Goal: Task Accomplishment & Management: Manage account settings

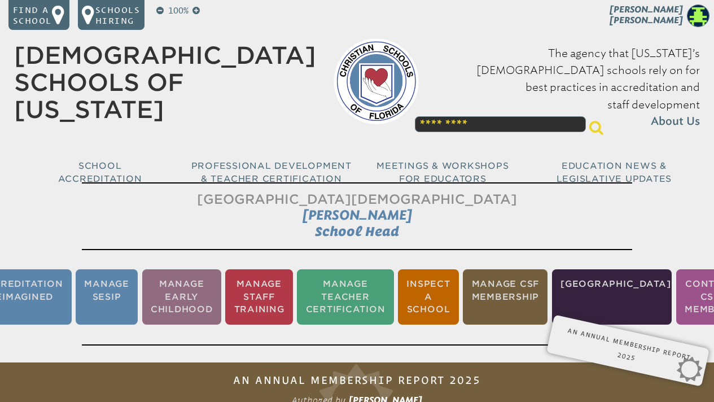
click at [697, 17] on img at bounding box center [698, 16] width 23 height 23
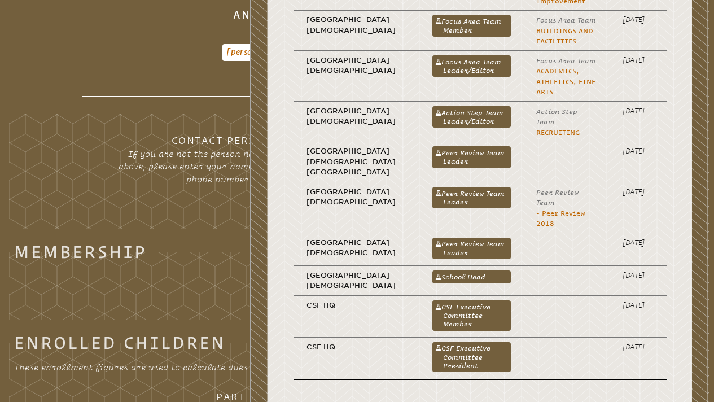
scroll to position [620, 0]
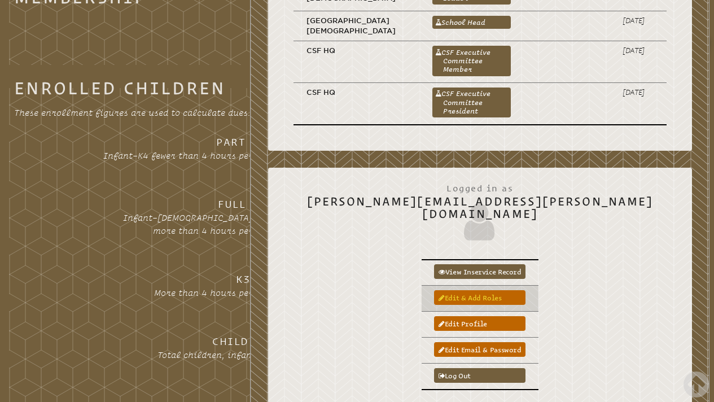
click at [525, 290] on link "Edit & add roles" at bounding box center [479, 297] width 91 height 15
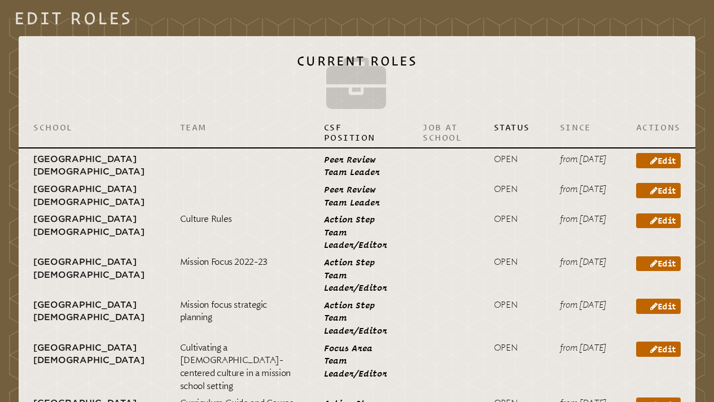
scroll to position [399, 0]
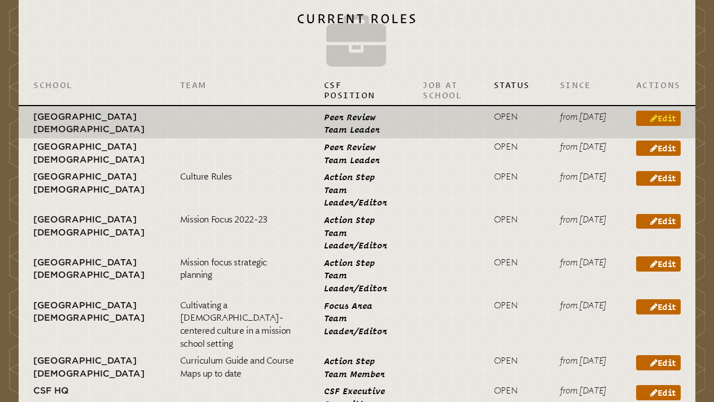
click at [667, 124] on link "Edit" at bounding box center [658, 118] width 45 height 15
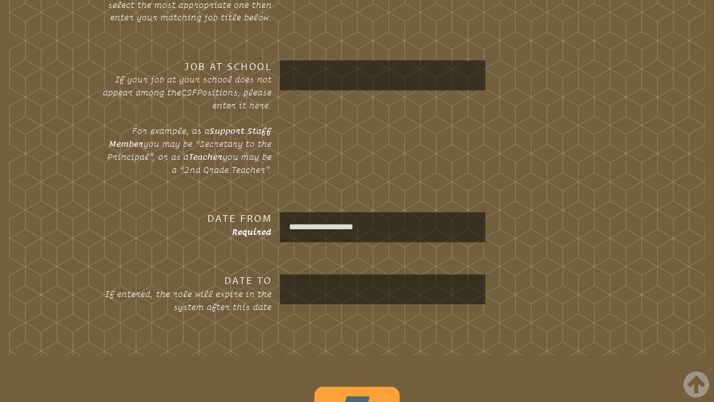
scroll to position [587, 0]
click at [362, 293] on input "text" at bounding box center [382, 288] width 201 height 26
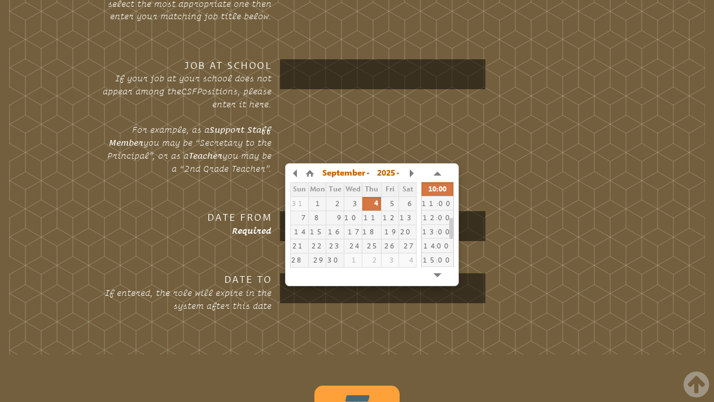
type input "**********"
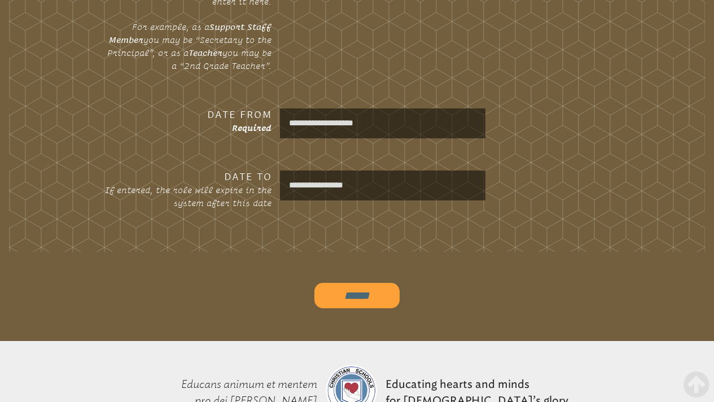
scroll to position [691, 0]
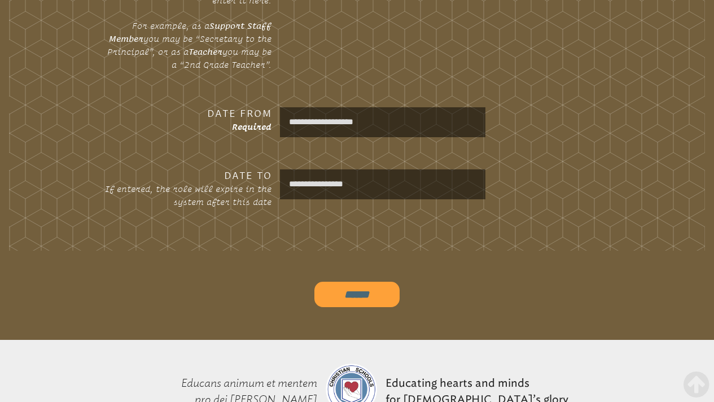
click at [355, 305] on input "******" at bounding box center [357, 295] width 86 height 26
type input "**********"
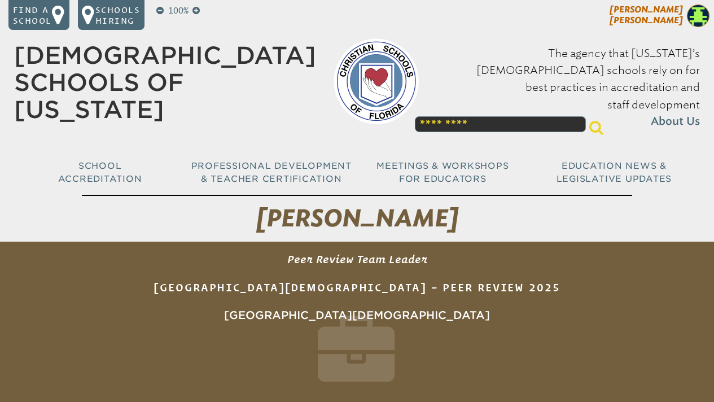
click at [699, 18] on img at bounding box center [698, 16] width 23 height 23
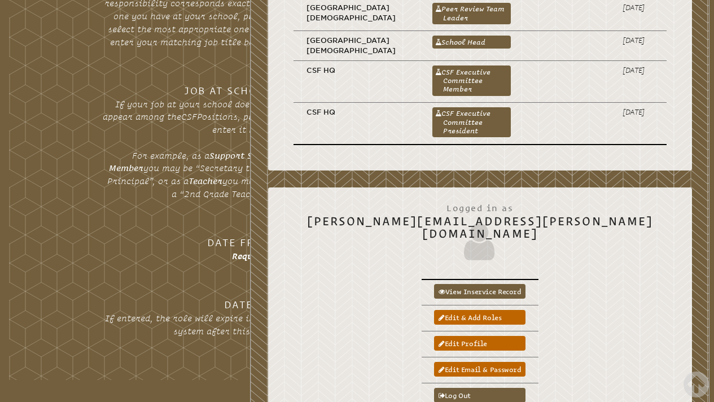
scroll to position [605, 0]
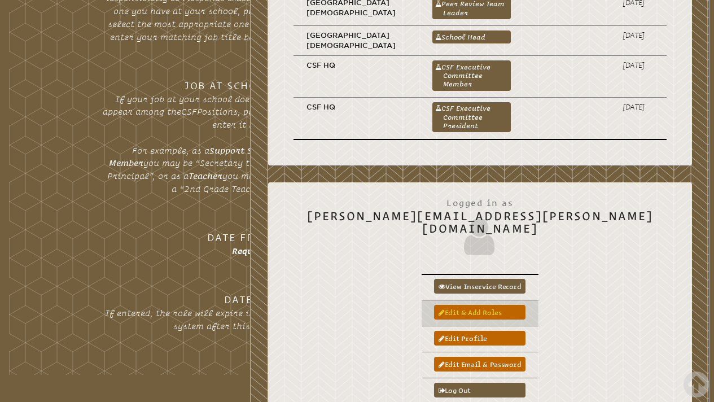
click at [525, 305] on link "Edit & add roles" at bounding box center [479, 312] width 91 height 15
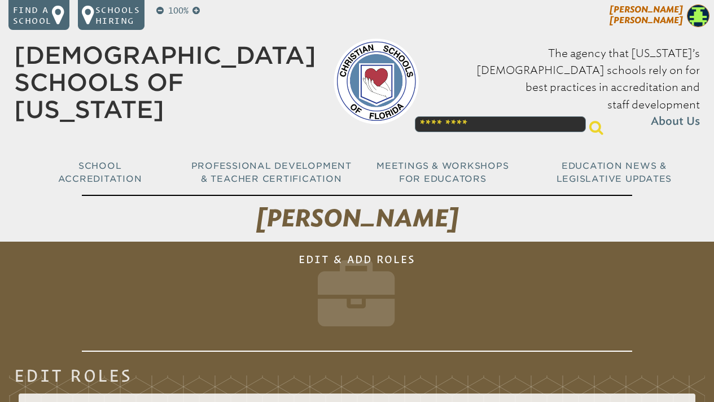
click at [697, 7] on img at bounding box center [698, 16] width 23 height 23
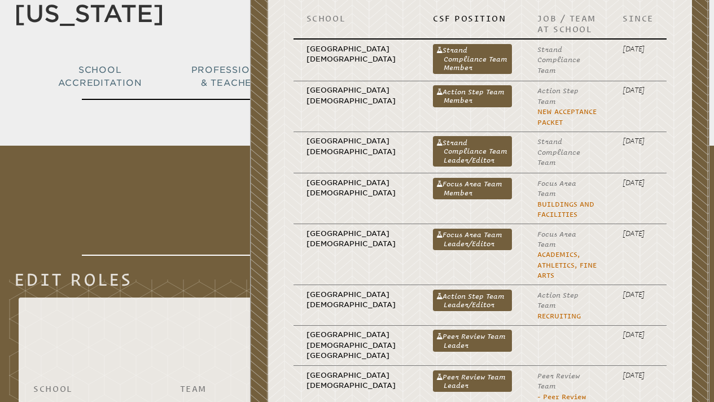
scroll to position [94, 0]
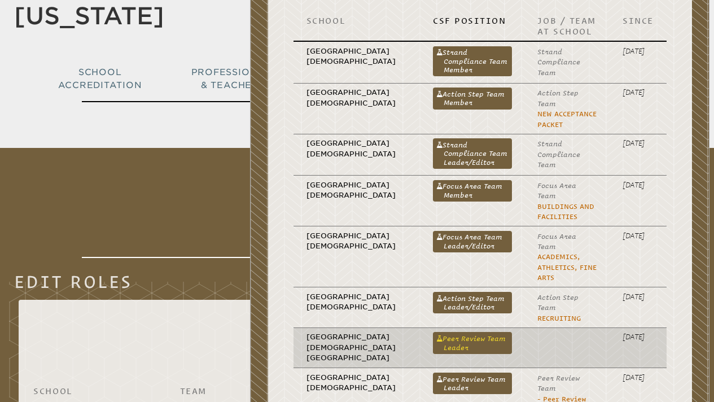
click at [459, 332] on link "Peer Review Team Leader" at bounding box center [472, 342] width 79 height 21
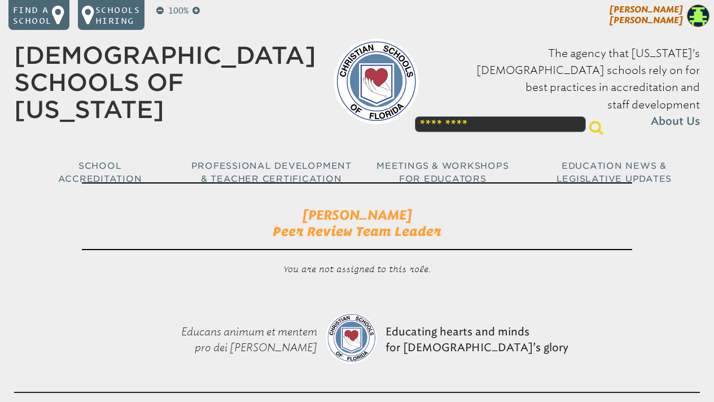
click at [699, 17] on img at bounding box center [698, 16] width 23 height 23
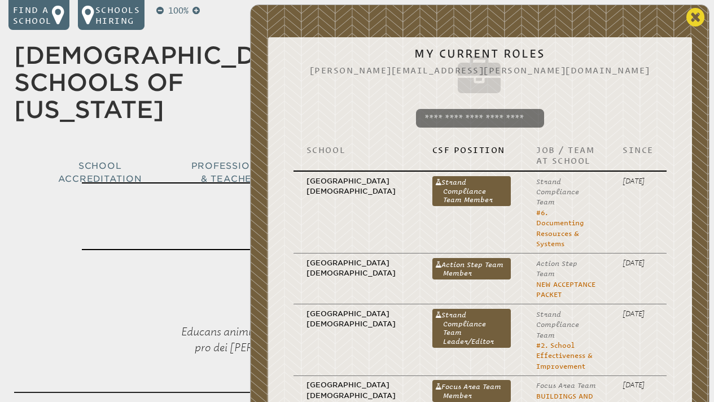
click at [694, 14] on icon at bounding box center [695, 17] width 19 height 21
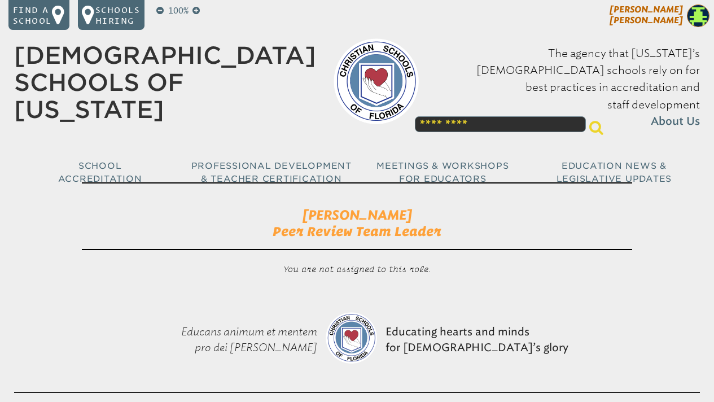
click at [695, 15] on img at bounding box center [698, 16] width 23 height 23
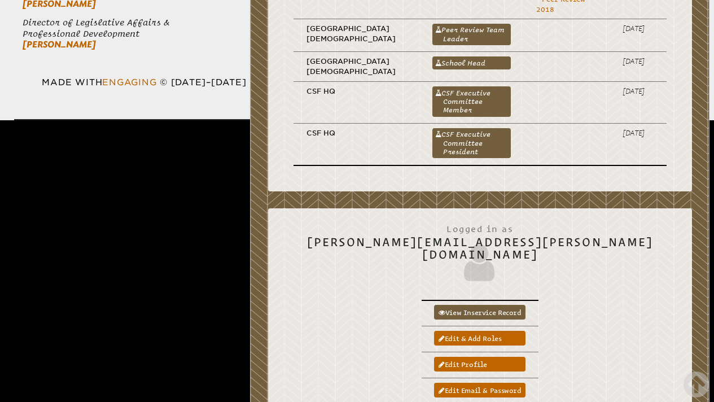
scroll to position [582, 0]
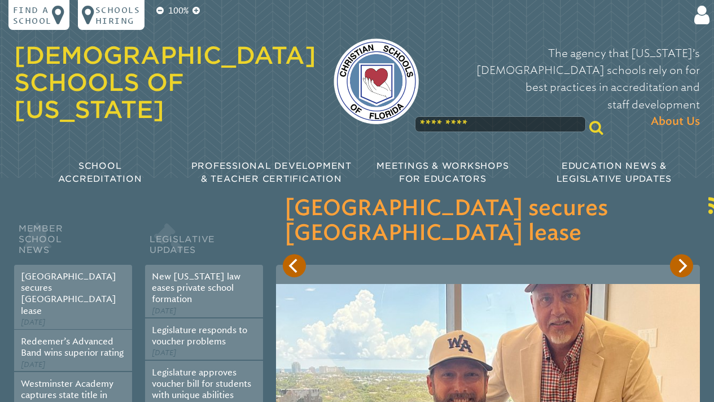
type input "**********"
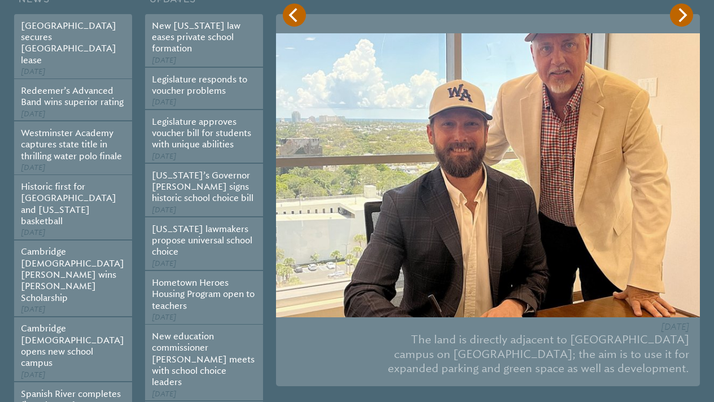
scroll to position [254, 0]
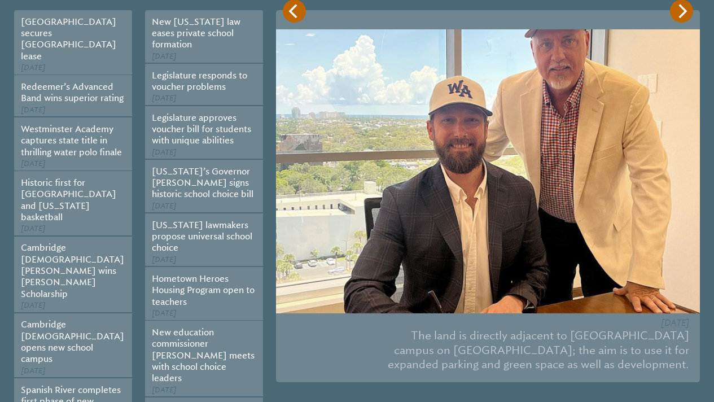
click at [688, 14] on icon "Next" at bounding box center [681, 11] width 14 height 14
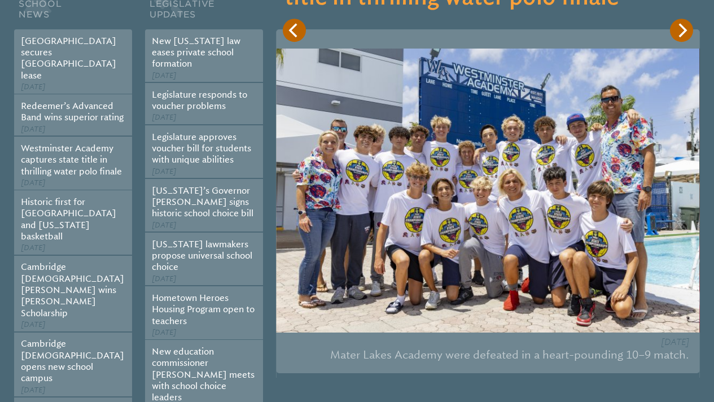
scroll to position [231, 0]
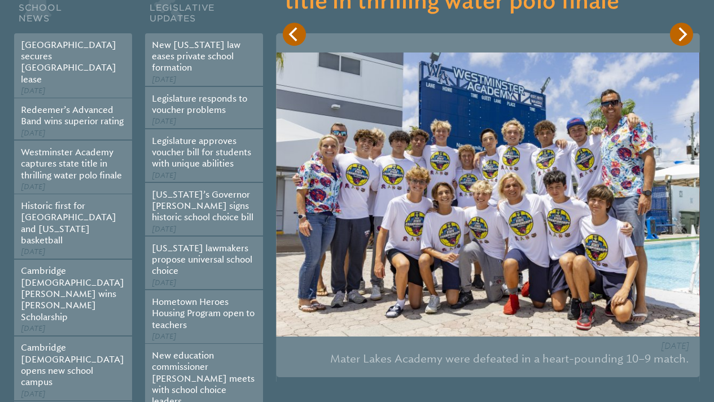
click at [686, 40] on icon "Next" at bounding box center [682, 34] width 8 height 14
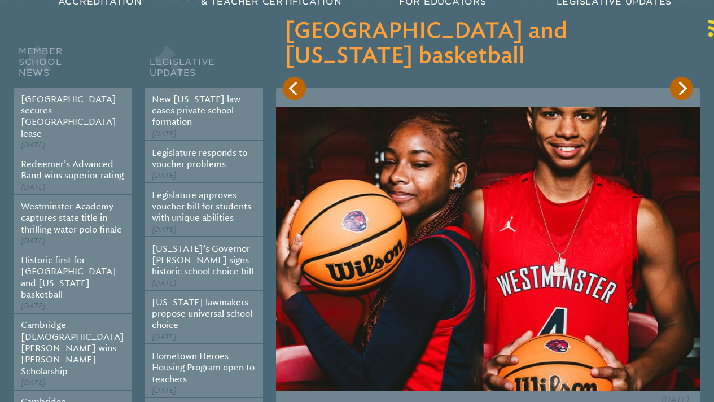
scroll to position [185, 0]
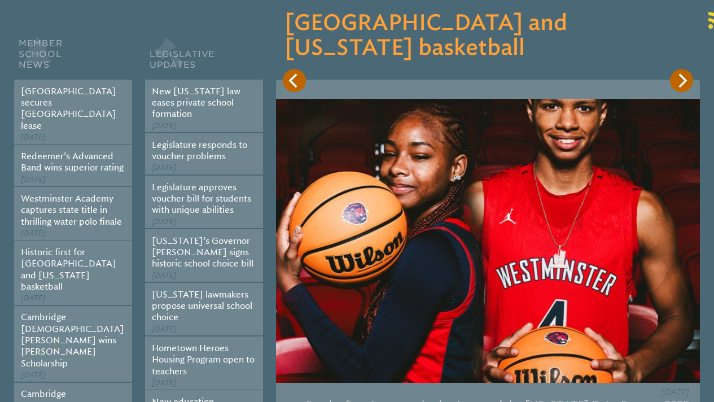
click at [686, 86] on icon "Next" at bounding box center [682, 80] width 8 height 14
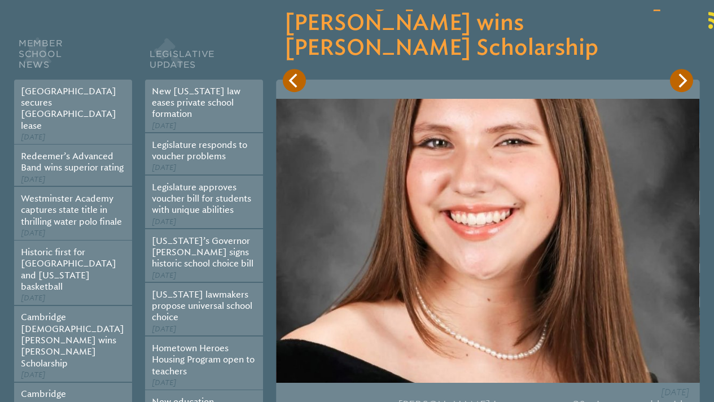
click at [686, 86] on icon "Next" at bounding box center [682, 80] width 8 height 14
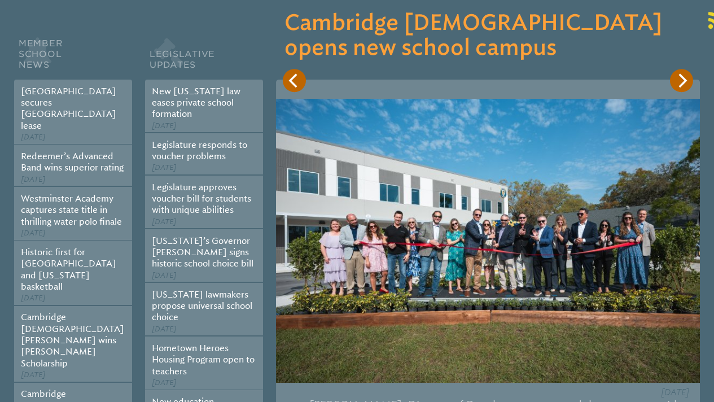
click at [686, 86] on icon "Next" at bounding box center [682, 80] width 8 height 14
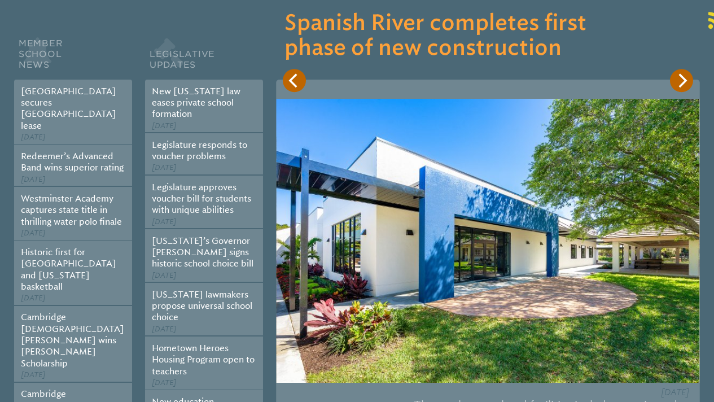
click at [686, 86] on icon "Next" at bounding box center [682, 80] width 8 height 14
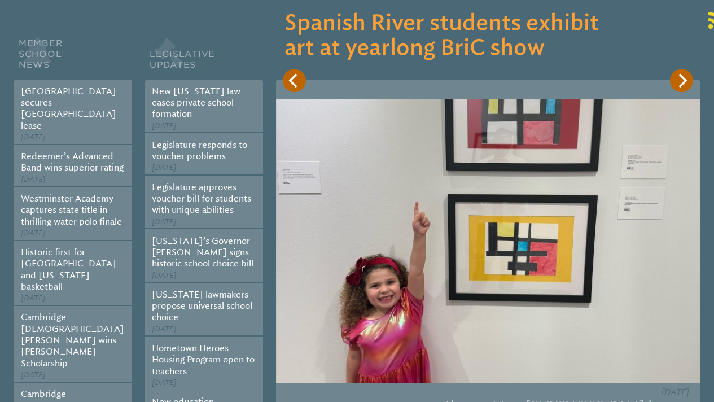
click at [686, 86] on icon "Next" at bounding box center [682, 80] width 8 height 14
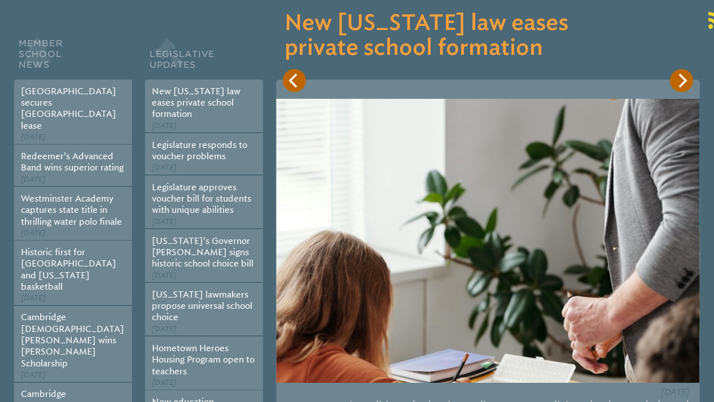
click at [686, 86] on icon "Next" at bounding box center [682, 80] width 8 height 14
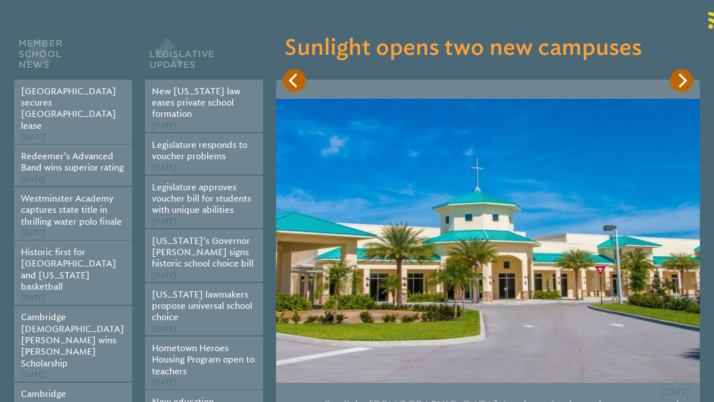
click at [686, 86] on icon "Next" at bounding box center [682, 80] width 8 height 14
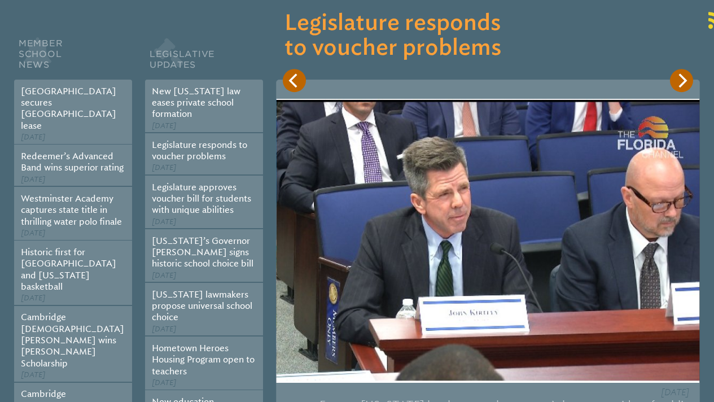
click at [686, 86] on icon "Next" at bounding box center [682, 80] width 8 height 14
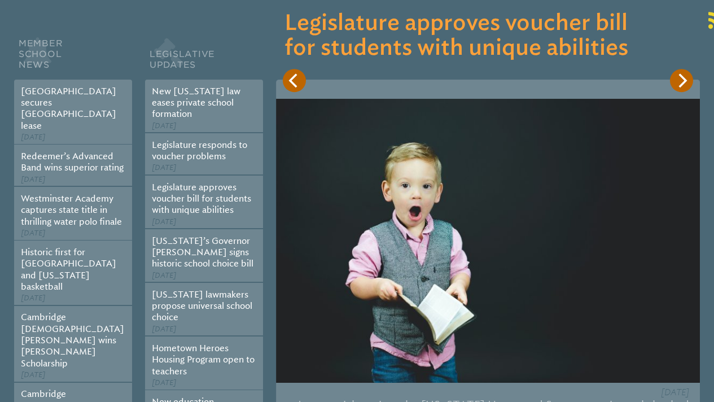
click at [686, 86] on icon "Next" at bounding box center [682, 80] width 8 height 14
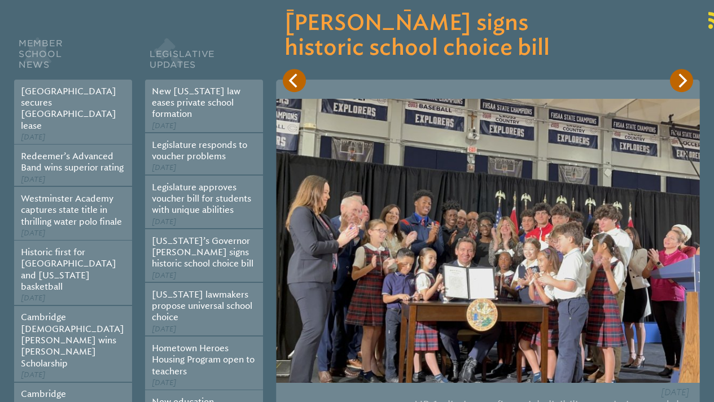
click at [686, 86] on icon "Next" at bounding box center [681, 80] width 14 height 14
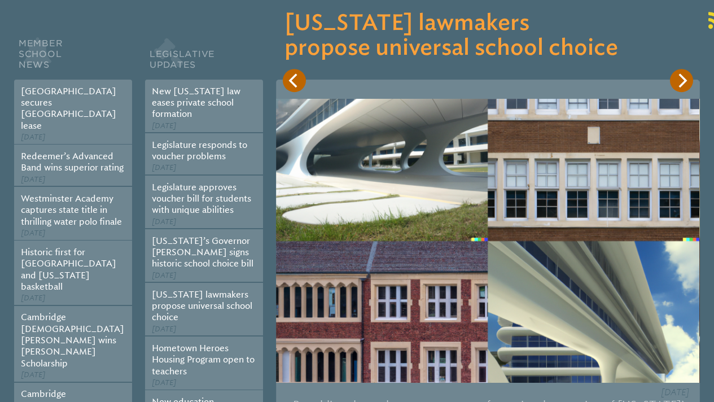
click at [686, 86] on icon "Next" at bounding box center [681, 80] width 14 height 14
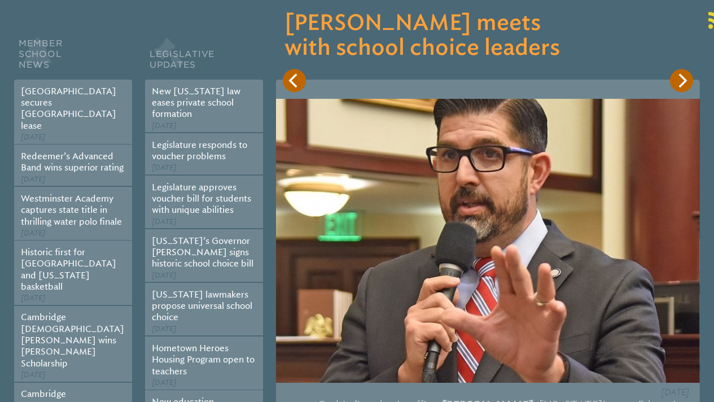
click at [686, 86] on icon "Next" at bounding box center [681, 80] width 14 height 14
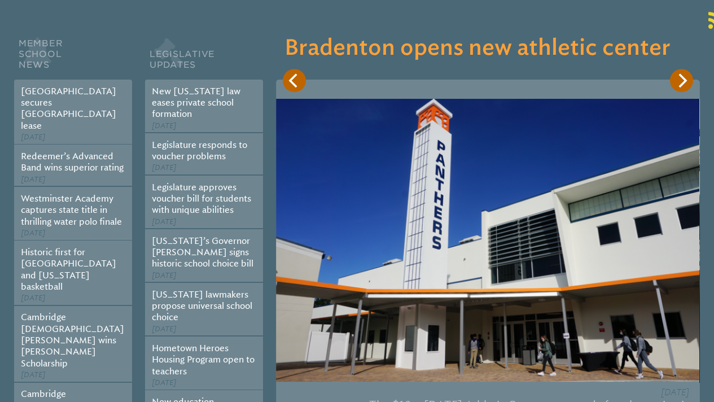
click at [686, 86] on icon "Next" at bounding box center [681, 80] width 14 height 14
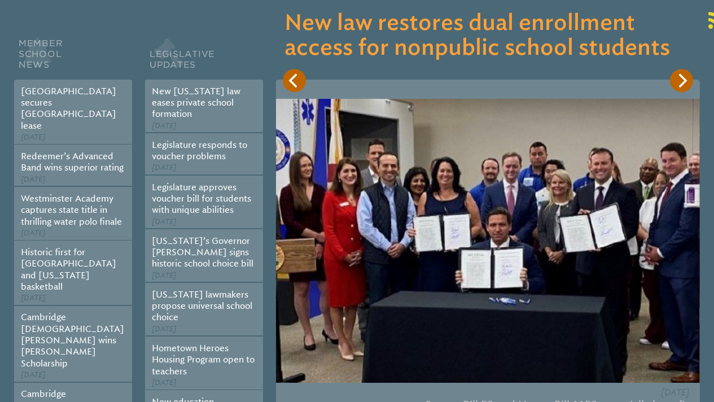
click at [686, 86] on icon "Next" at bounding box center [681, 80] width 14 height 14
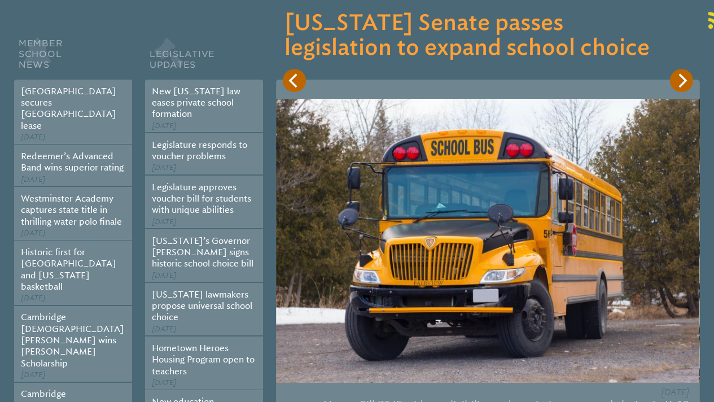
click at [686, 86] on icon "Next" at bounding box center [681, 80] width 14 height 14
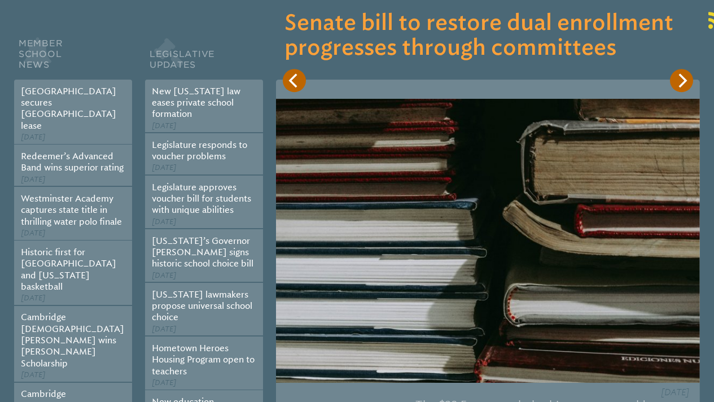
click at [686, 86] on icon "Next" at bounding box center [681, 80] width 14 height 14
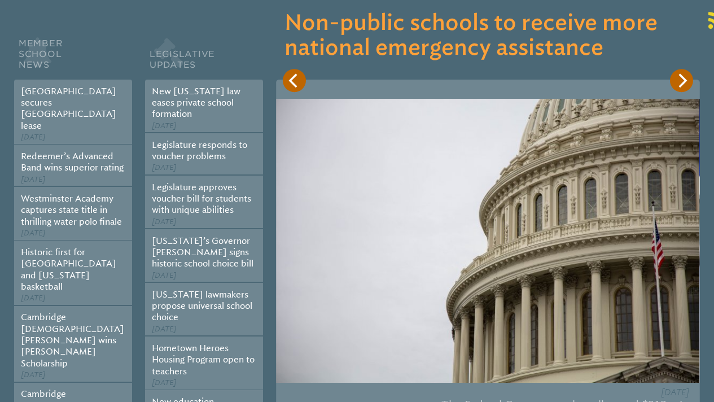
click at [686, 86] on icon "Next" at bounding box center [681, 80] width 14 height 14
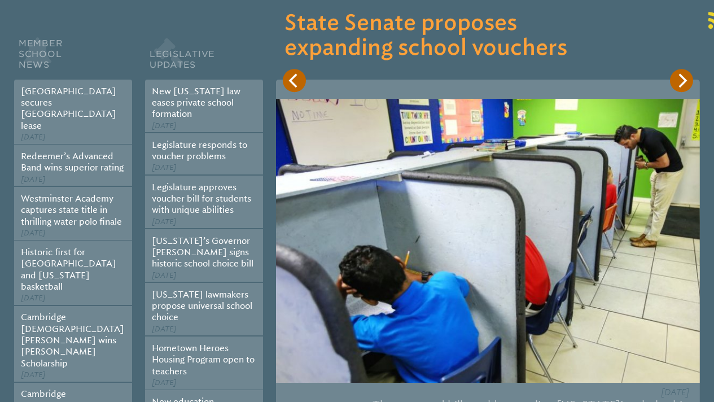
click at [686, 86] on icon "Next" at bounding box center [681, 80] width 14 height 14
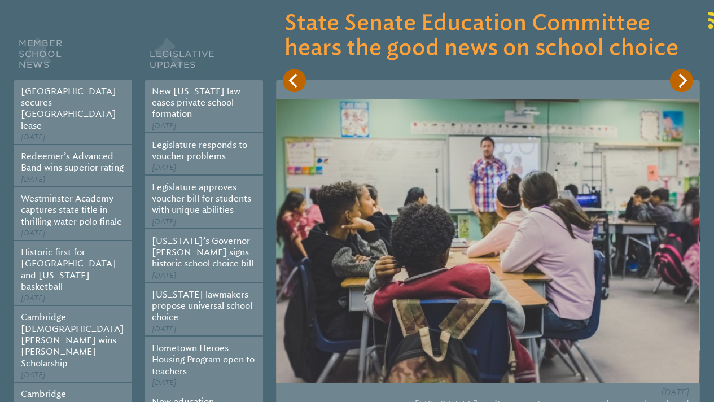
click at [686, 86] on icon "Next" at bounding box center [681, 80] width 14 height 14
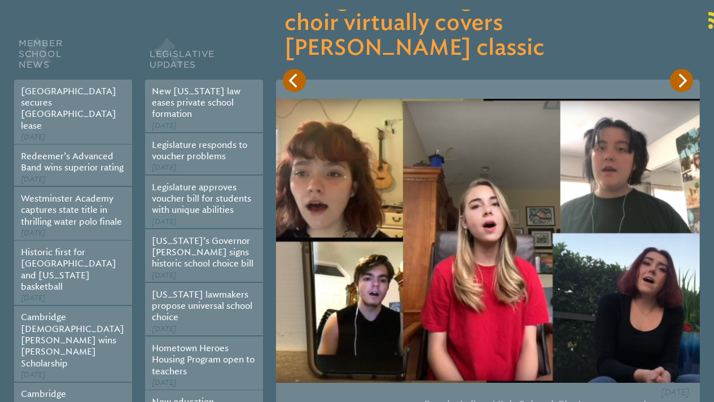
click at [686, 86] on icon "Next" at bounding box center [681, 80] width 14 height 14
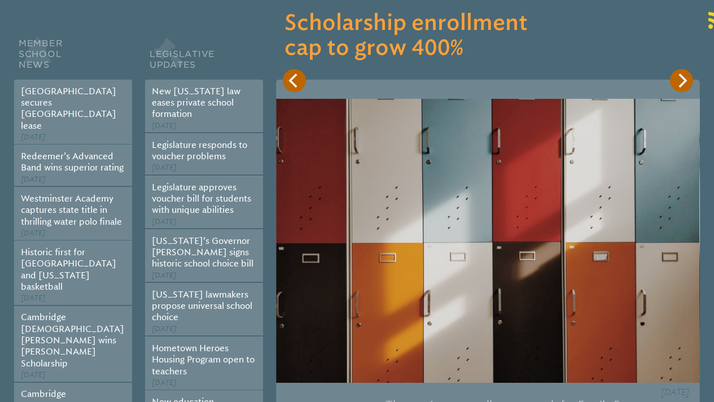
click at [686, 86] on icon "Next" at bounding box center [681, 80] width 14 height 14
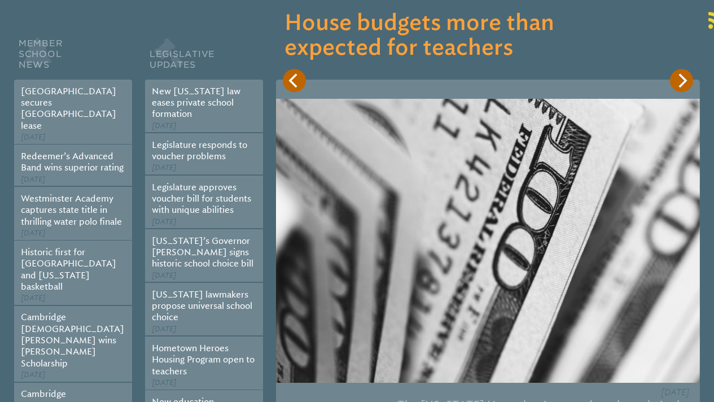
click at [686, 86] on icon "Next" at bounding box center [681, 80] width 14 height 14
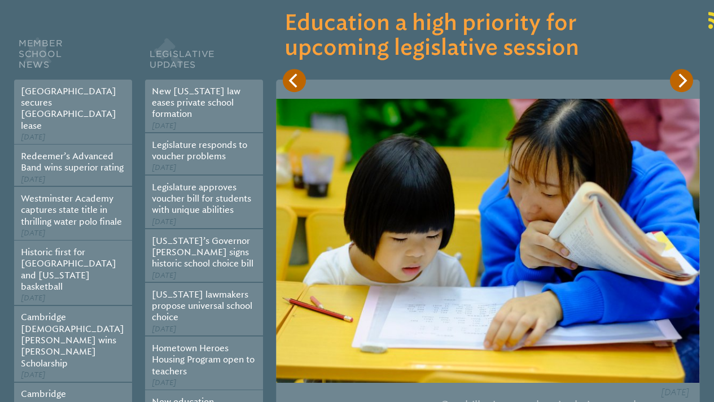
click at [686, 86] on icon "Next" at bounding box center [681, 80] width 14 height 14
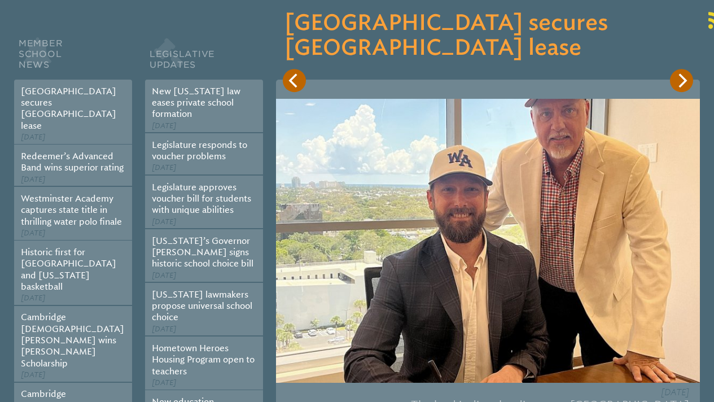
scroll to position [0, 0]
